Goal: Transaction & Acquisition: Purchase product/service

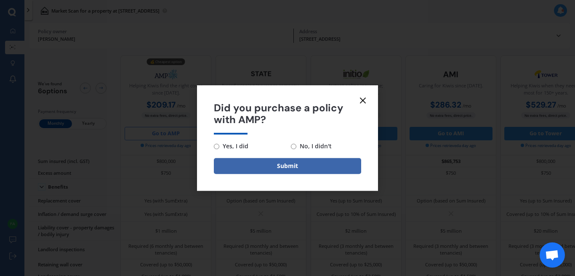
scroll to position [53, 0]
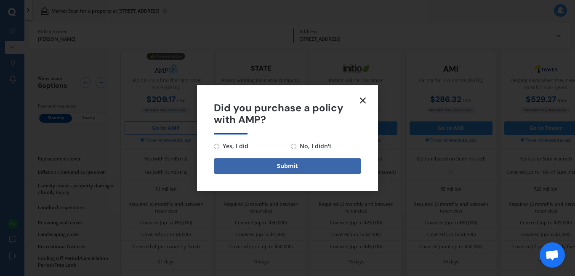
click at [365, 102] on icon at bounding box center [363, 101] width 10 height 10
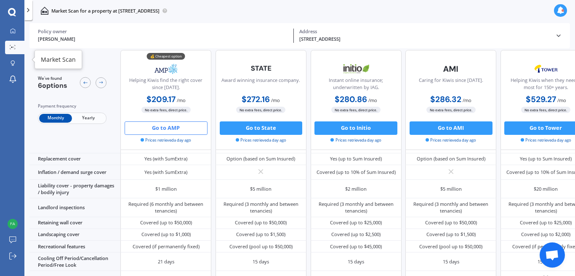
click at [12, 45] on icon at bounding box center [13, 47] width 6 height 4
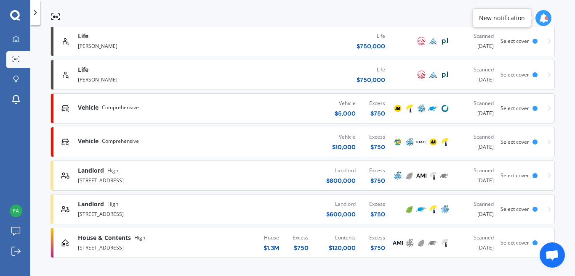
scroll to position [295, 0]
click at [152, 210] on div "[STREET_ADDRESS]" at bounding box center [152, 213] width 149 height 10
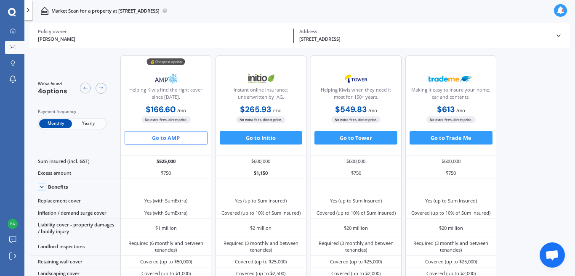
click at [188, 142] on button "Go to AMP" at bounding box center [166, 137] width 83 height 13
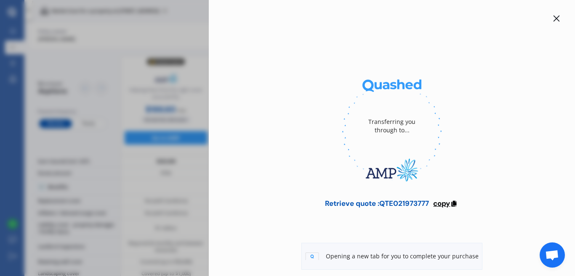
click at [448, 206] on span "copy" at bounding box center [441, 203] width 17 height 9
